Goal: Transaction & Acquisition: Download file/media

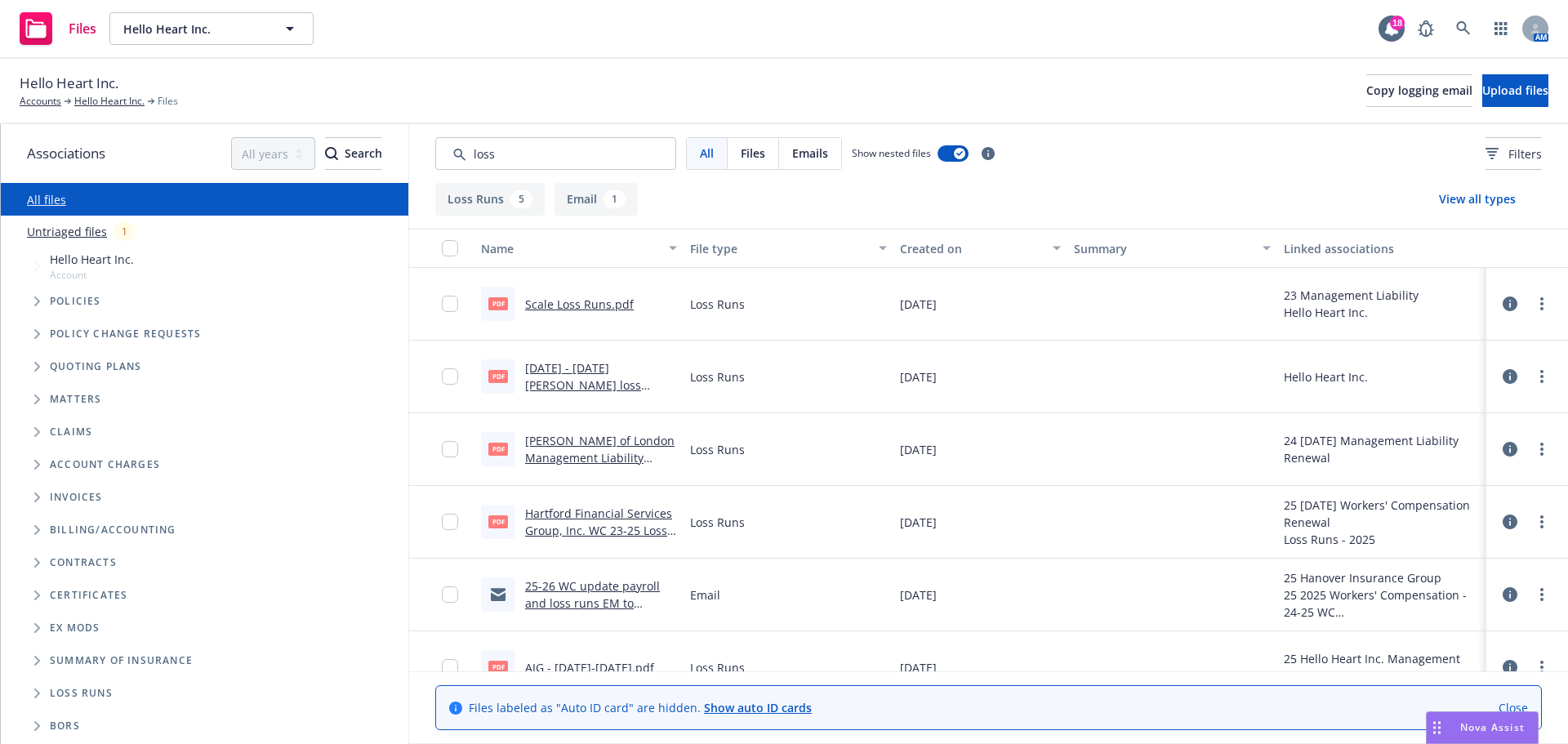
scroll to position [33, 0]
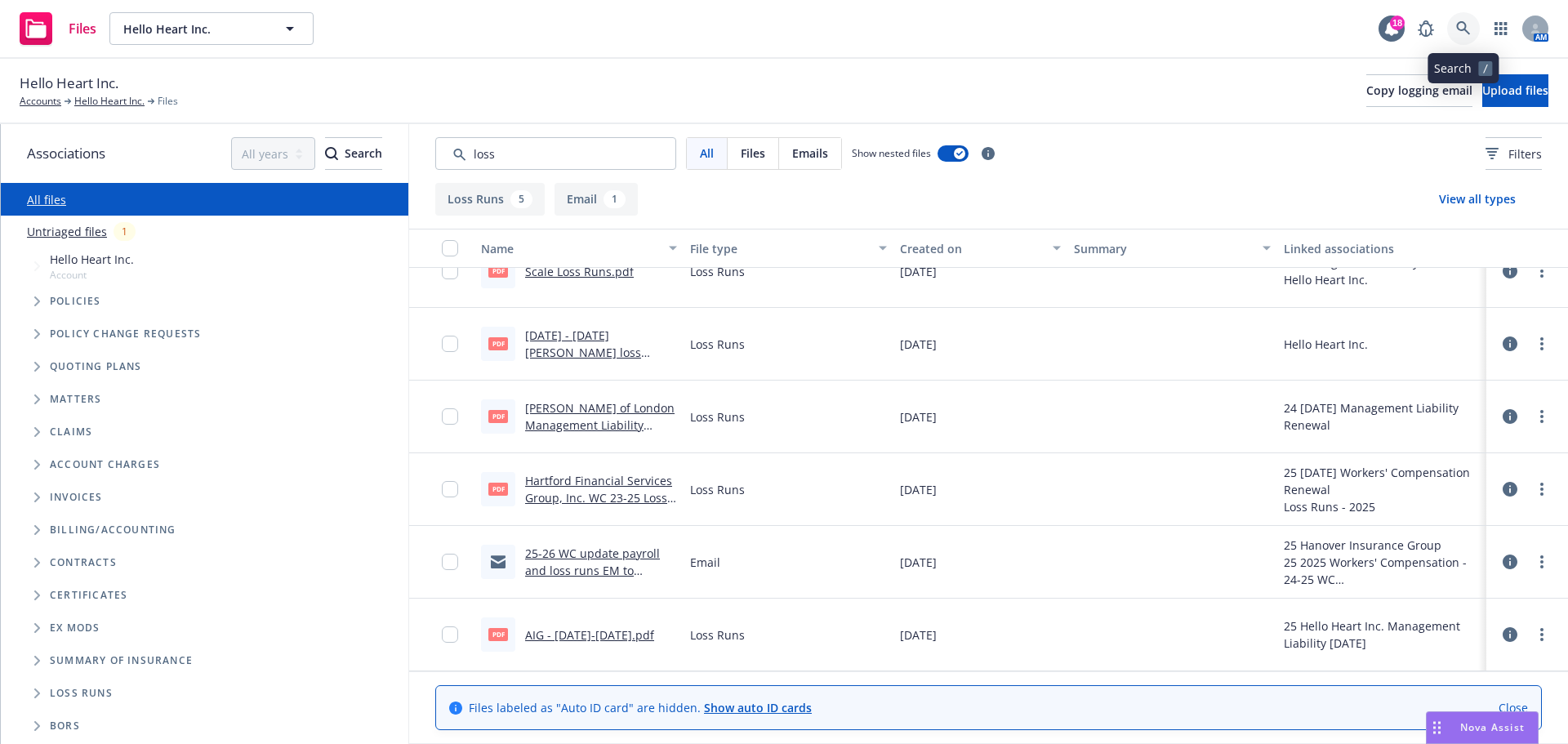
click at [1466, 27] on icon at bounding box center [1463, 29] width 15 height 15
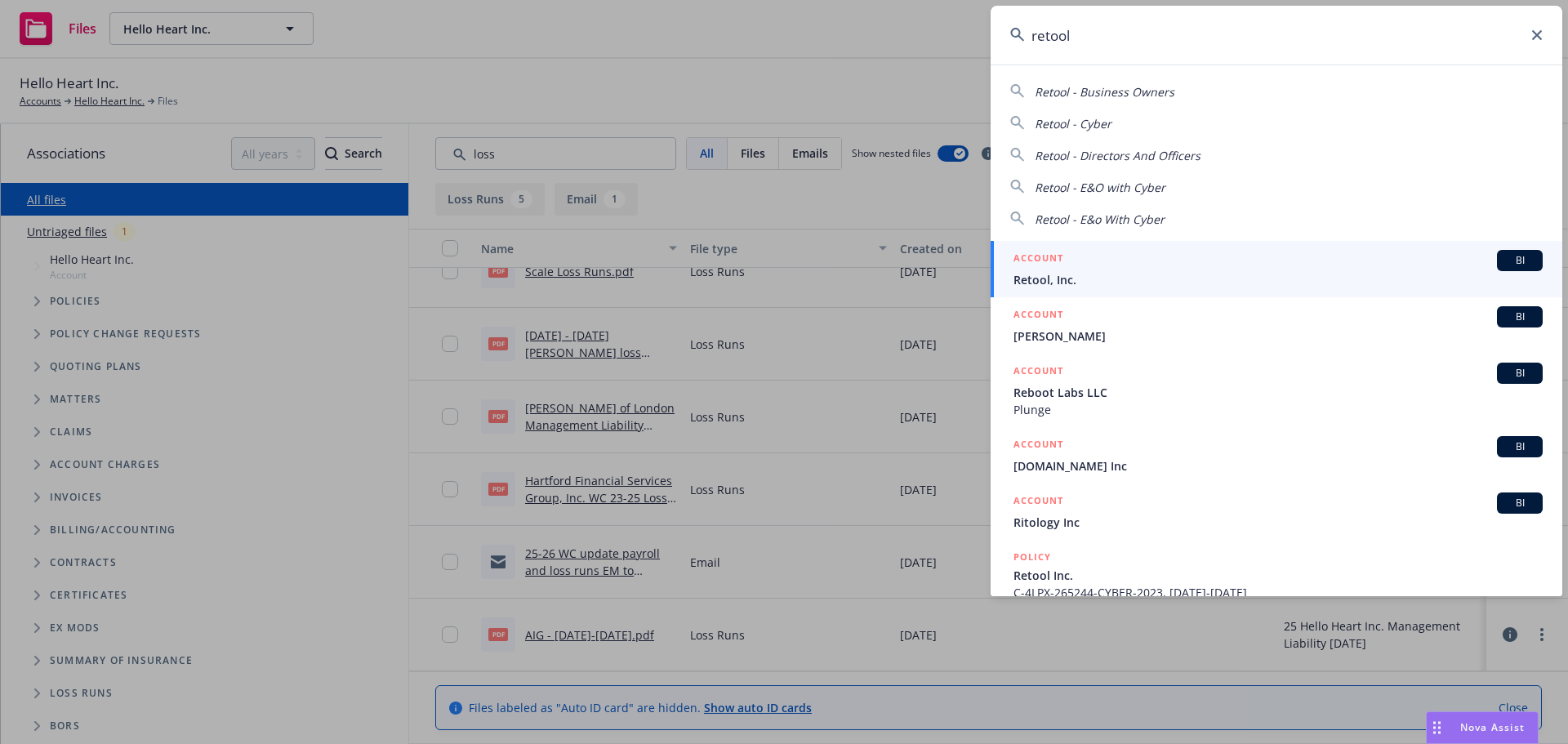
type input "retool"
click at [1503, 261] on span "BI" at bounding box center [1519, 261] width 33 height 15
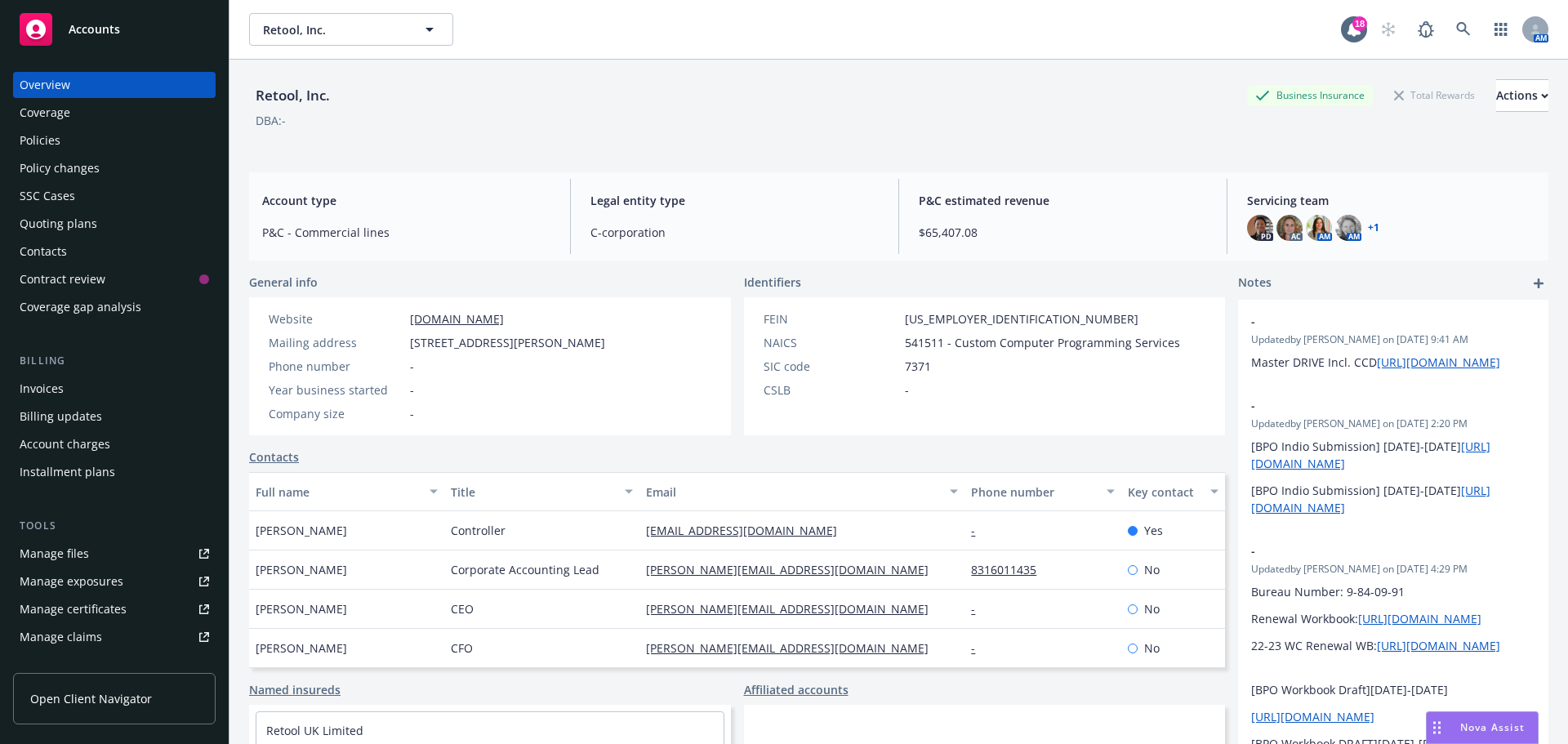
click at [1464, 724] on span "Nova Assist" at bounding box center [1493, 726] width 64 height 14
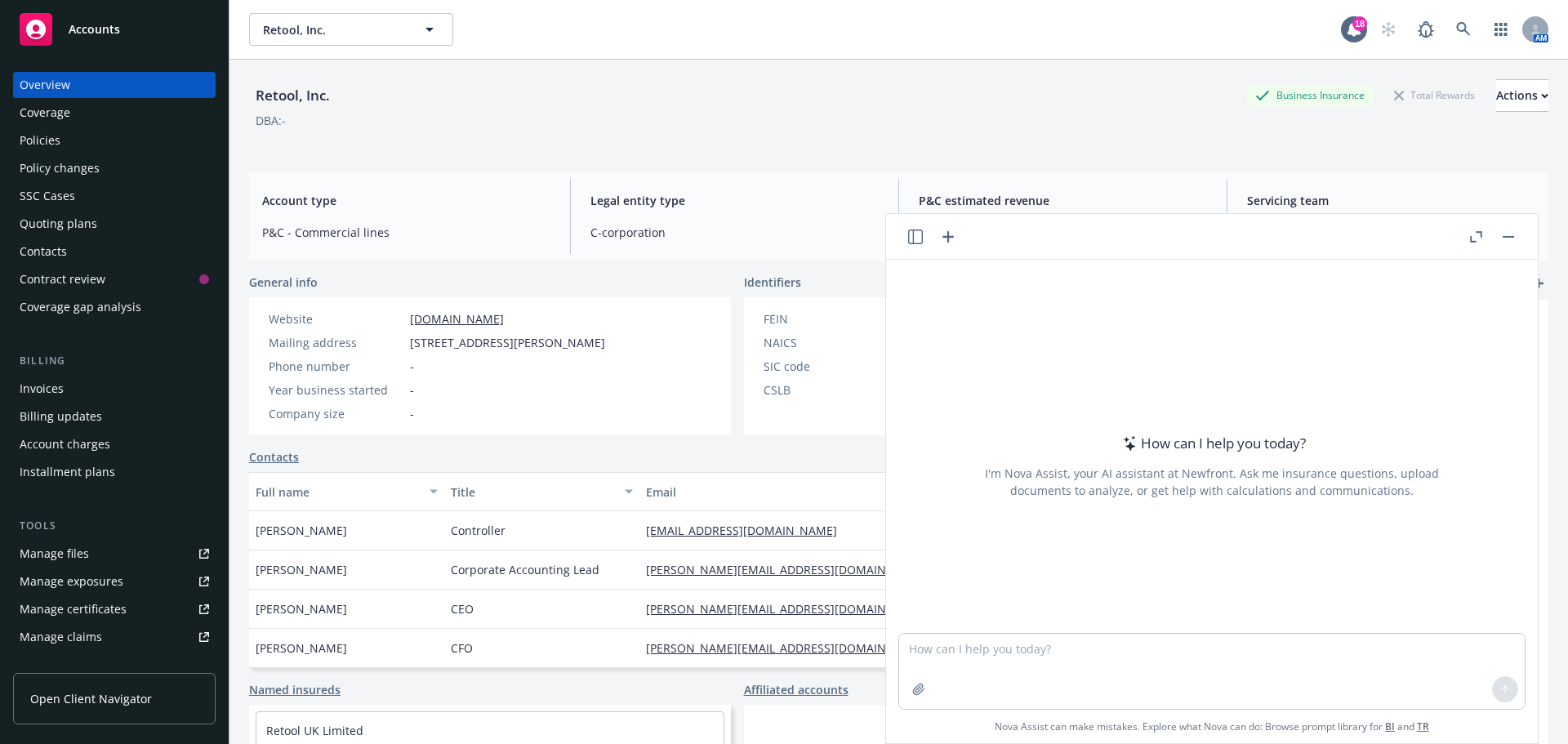
click at [34, 141] on div "Policies" at bounding box center [40, 140] width 41 height 26
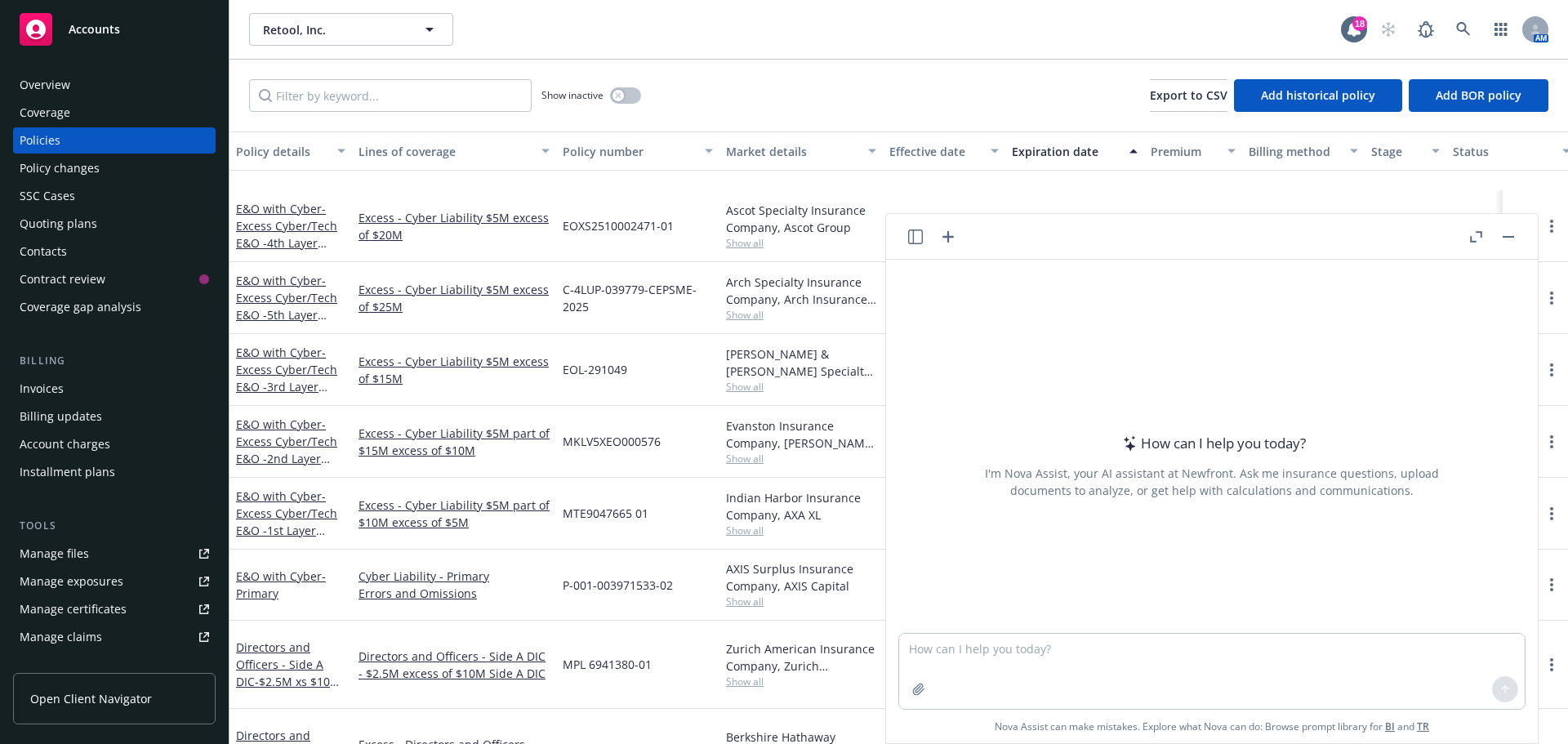
scroll to position [245, 0]
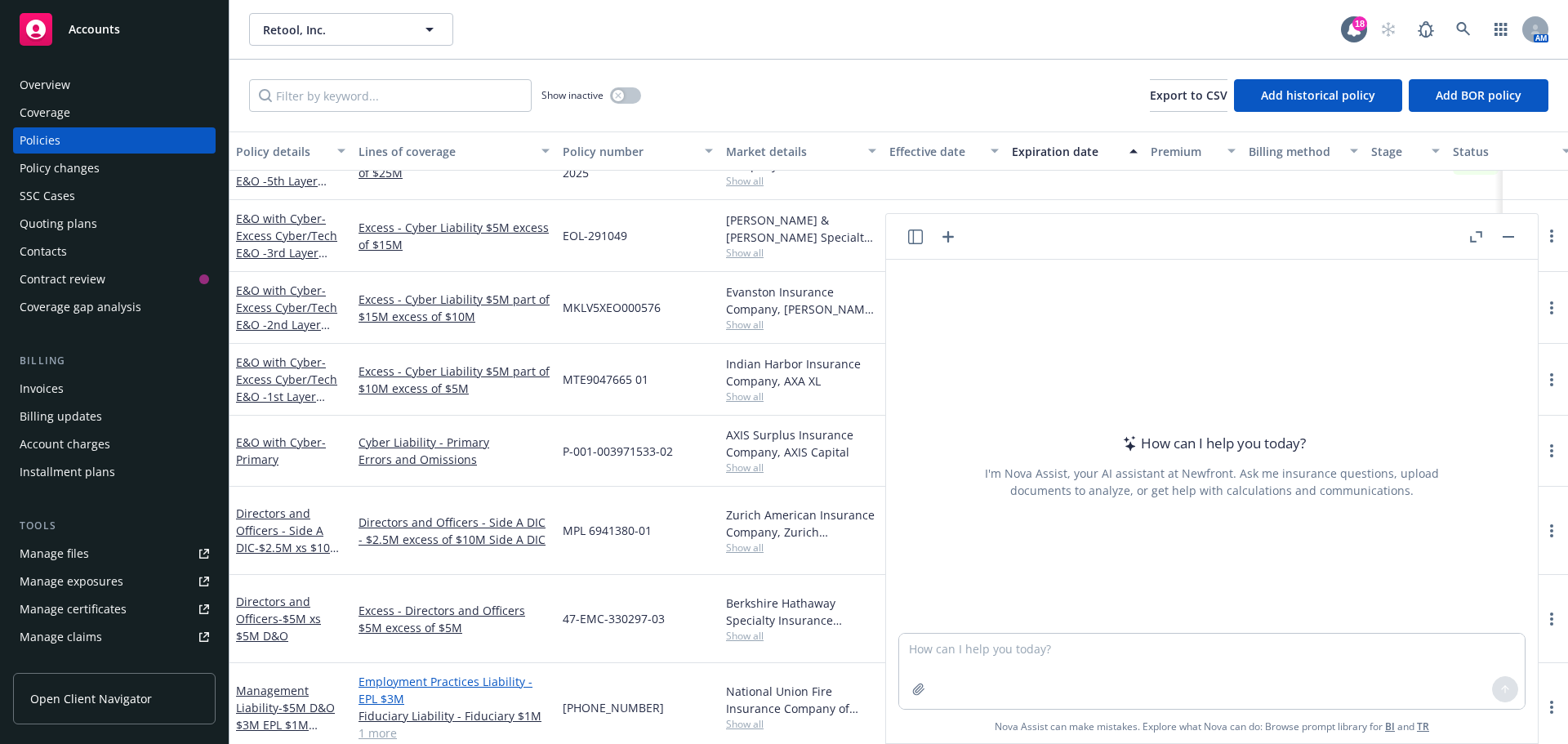
click at [456, 672] on link "Employment Practices Liability - EPL $3M" at bounding box center [453, 689] width 191 height 34
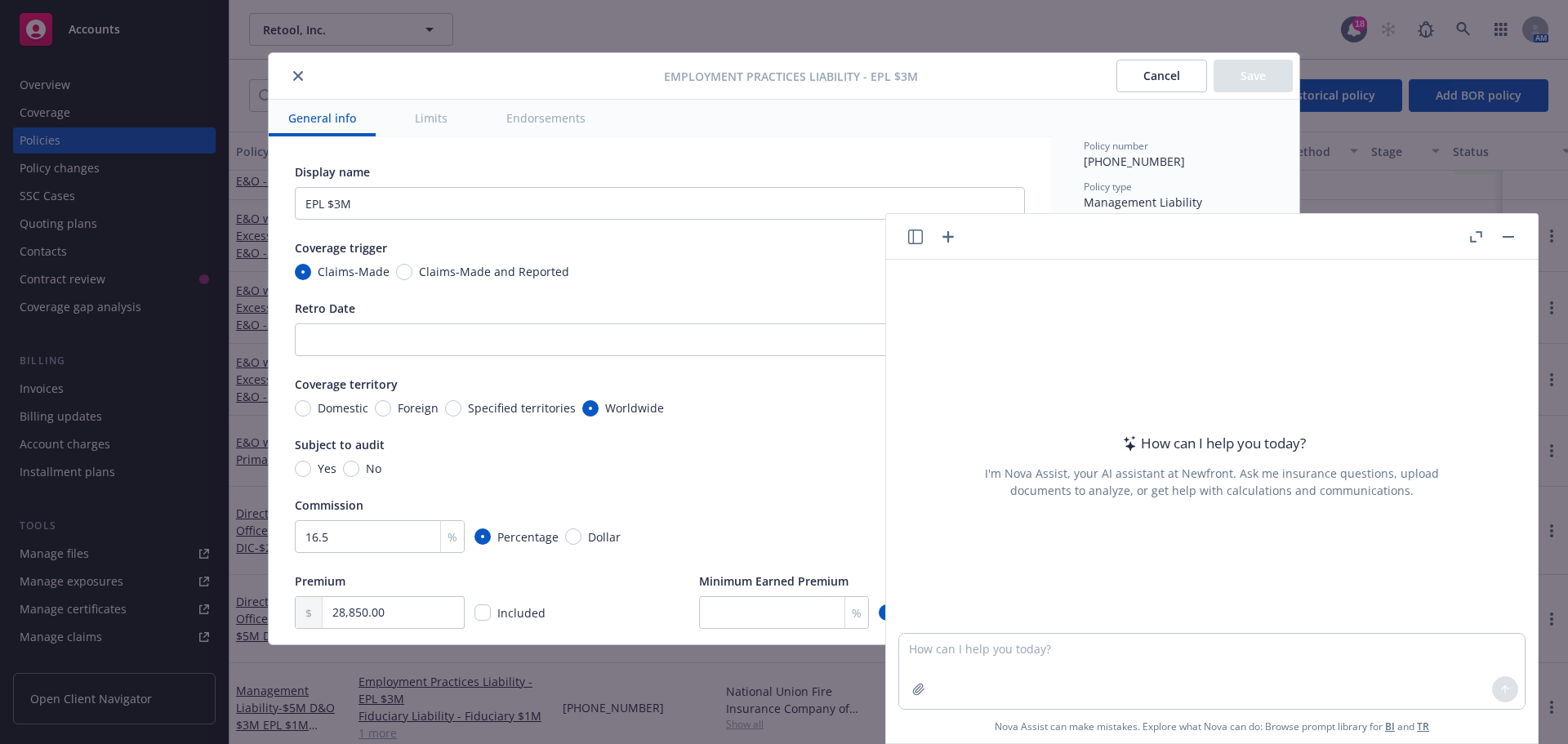
click at [1510, 235] on button "button" at bounding box center [1508, 236] width 20 height 20
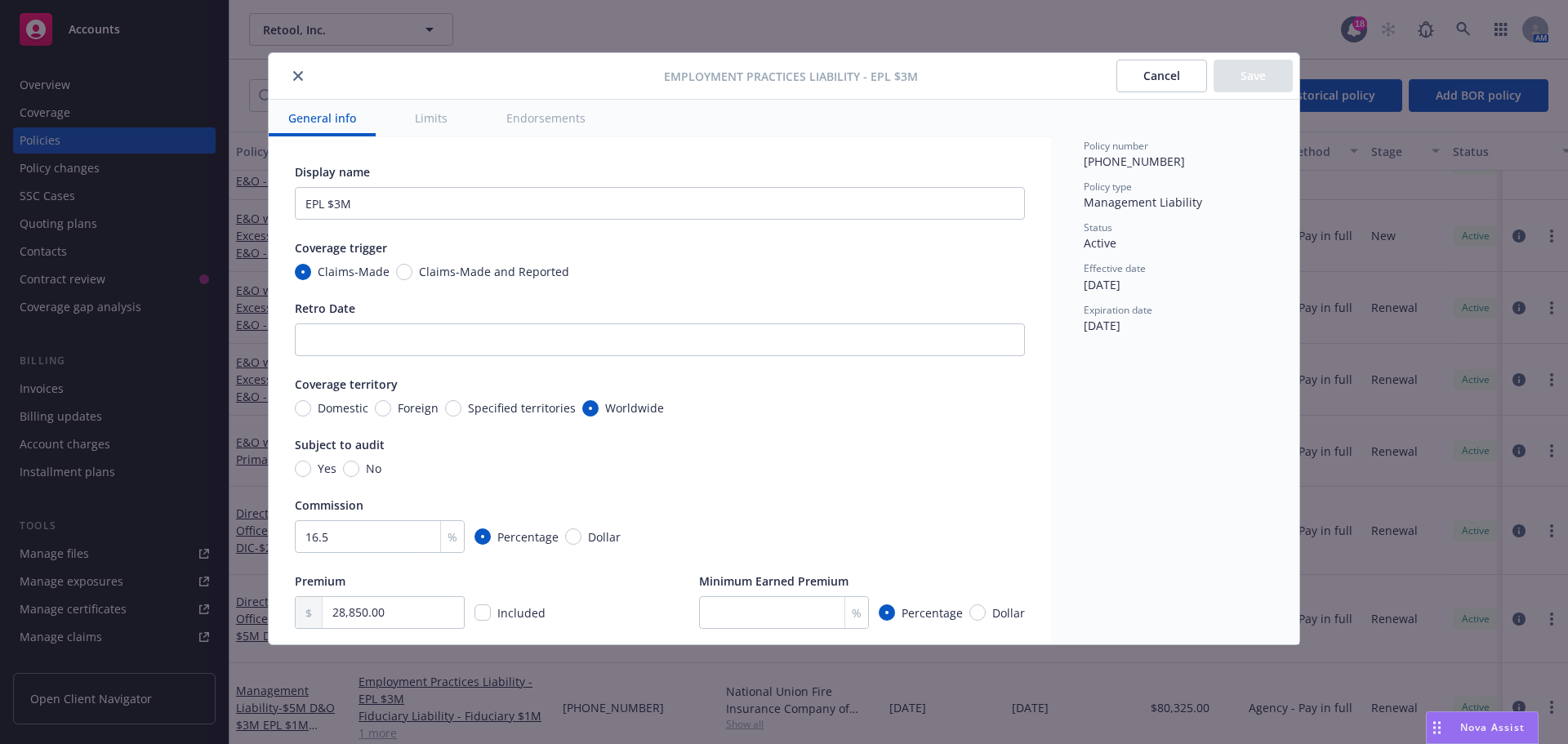
click at [297, 75] on icon "close" at bounding box center [298, 75] width 9 height 9
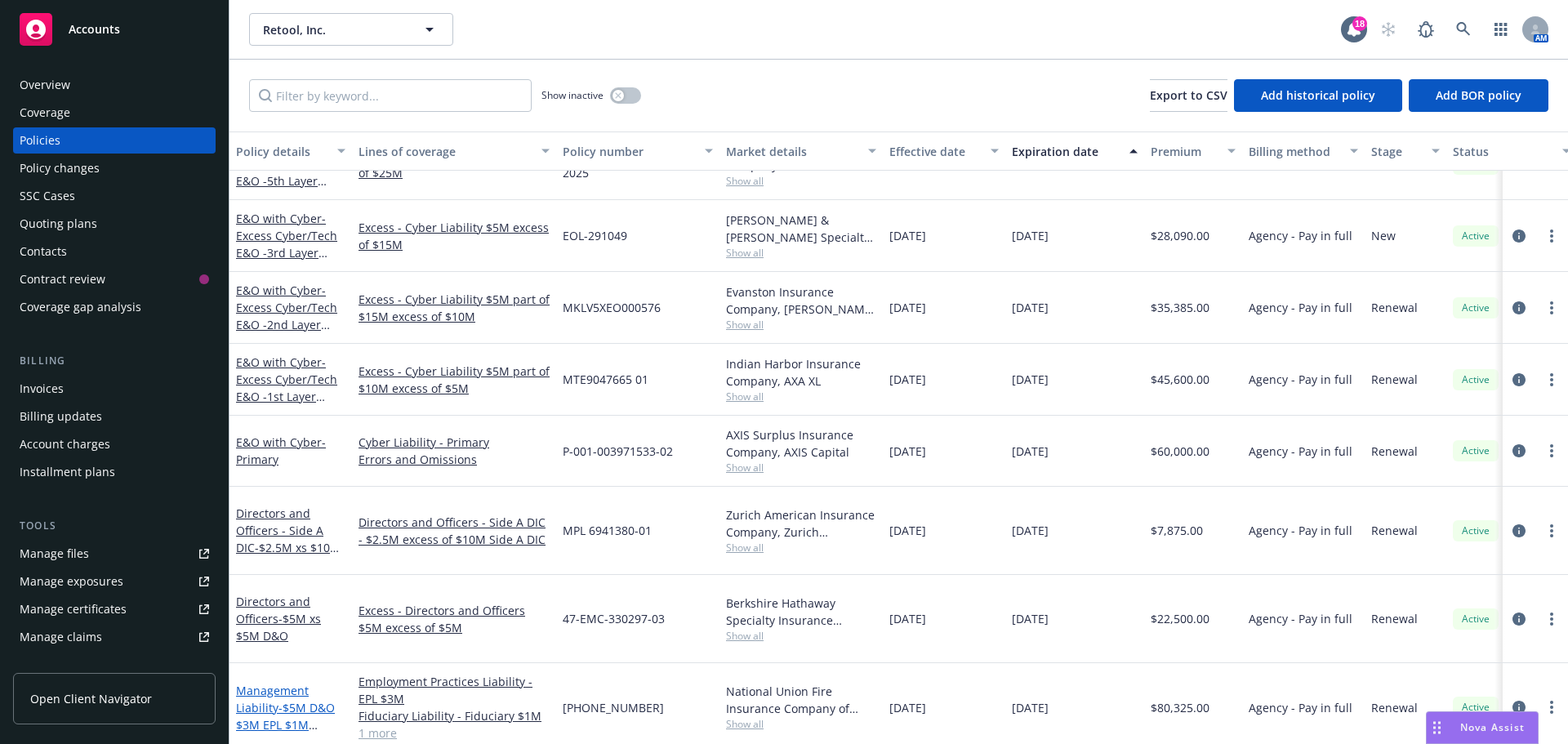
click at [250, 683] on link "Management Liability - $5M D&O $3M EPL $1M Fiduciary" at bounding box center [285, 716] width 99 height 67
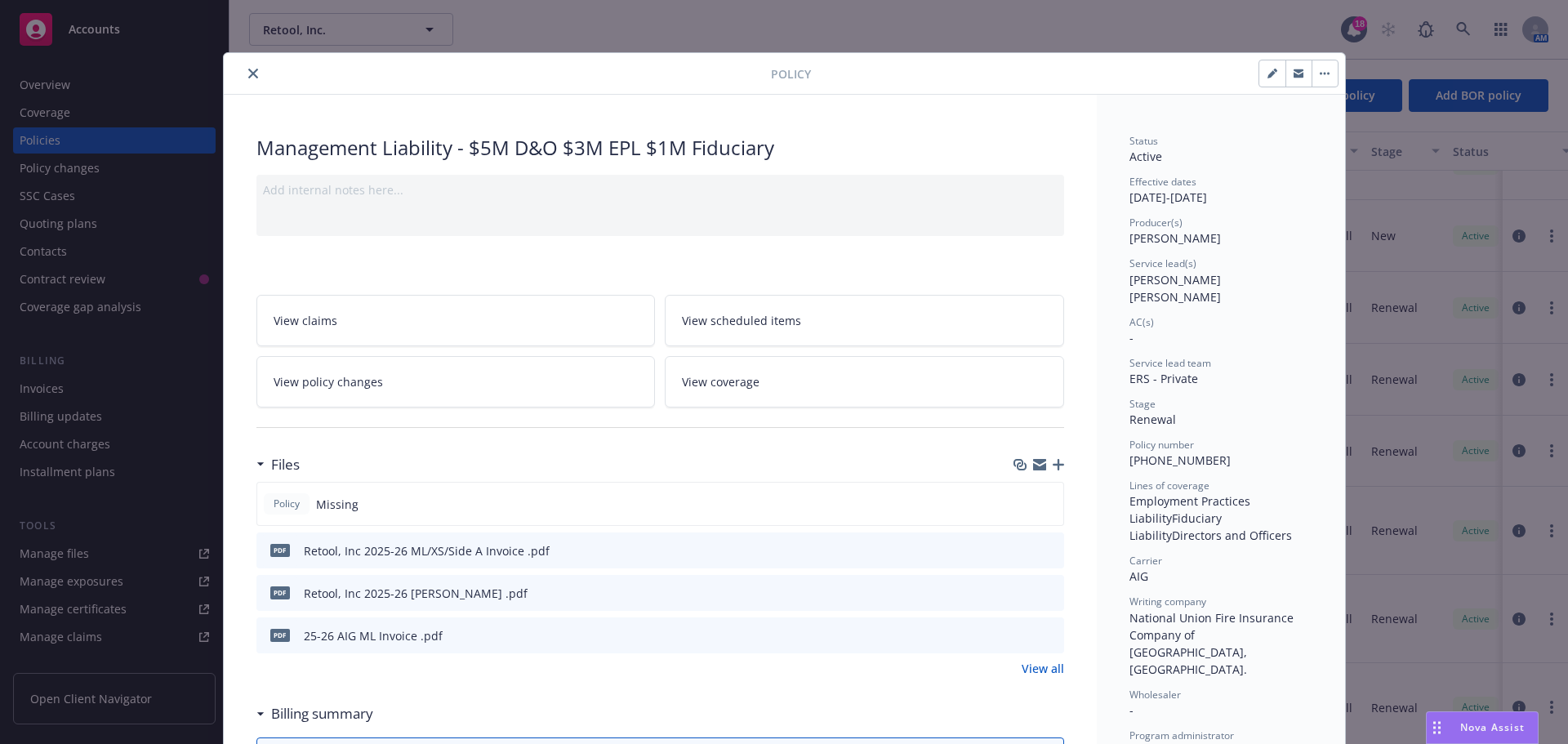
click at [1017, 593] on icon "download file" at bounding box center [1021, 591] width 13 height 13
